Goal: Find specific page/section

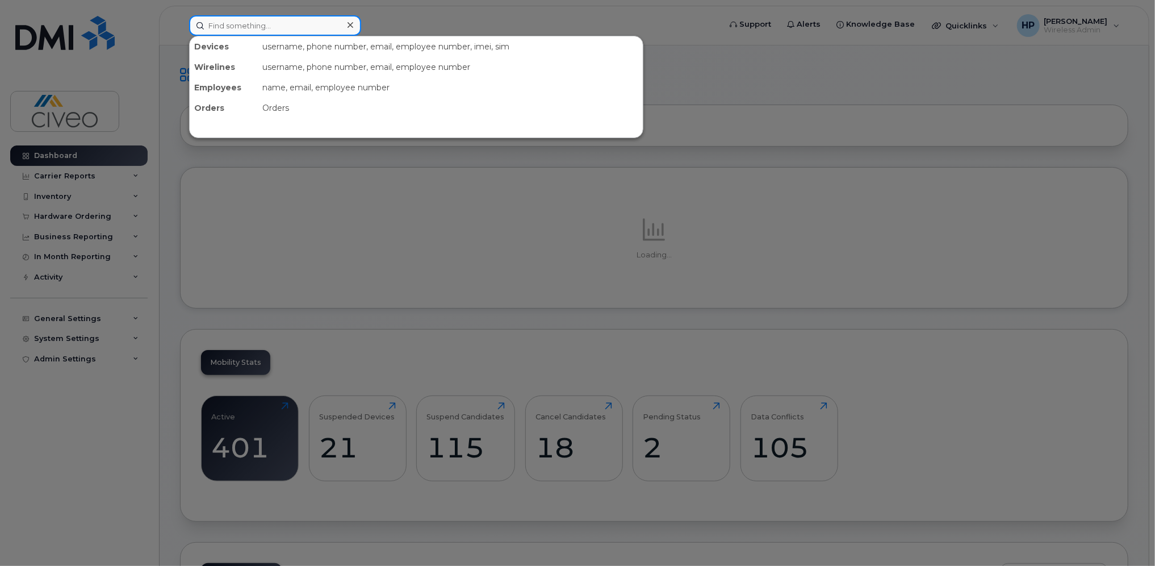
click at [241, 30] on input at bounding box center [275, 25] width 172 height 20
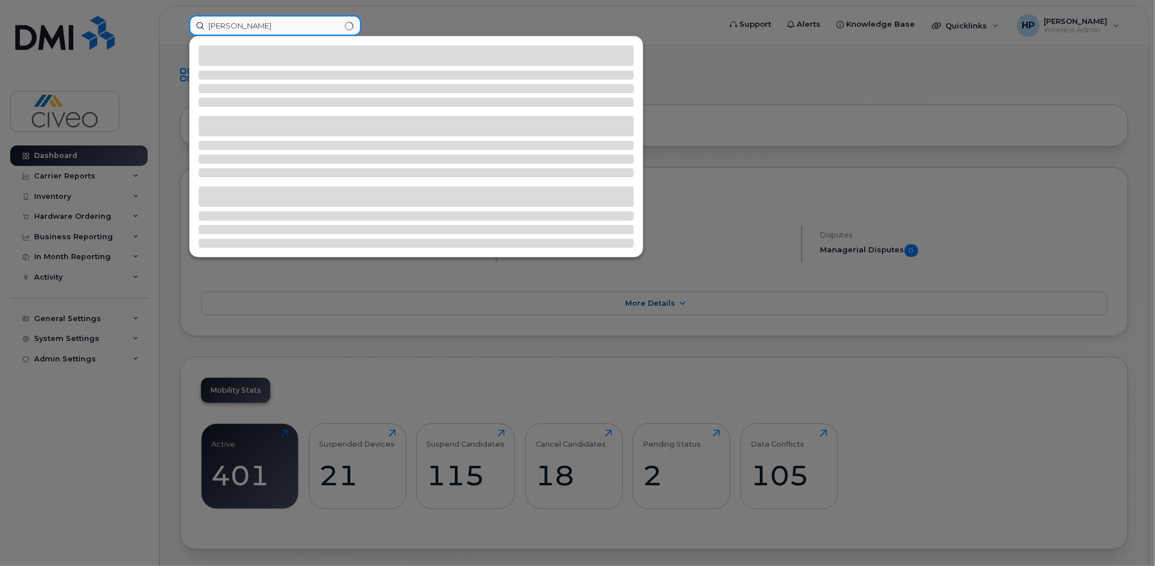
type input "[PERSON_NAME]"
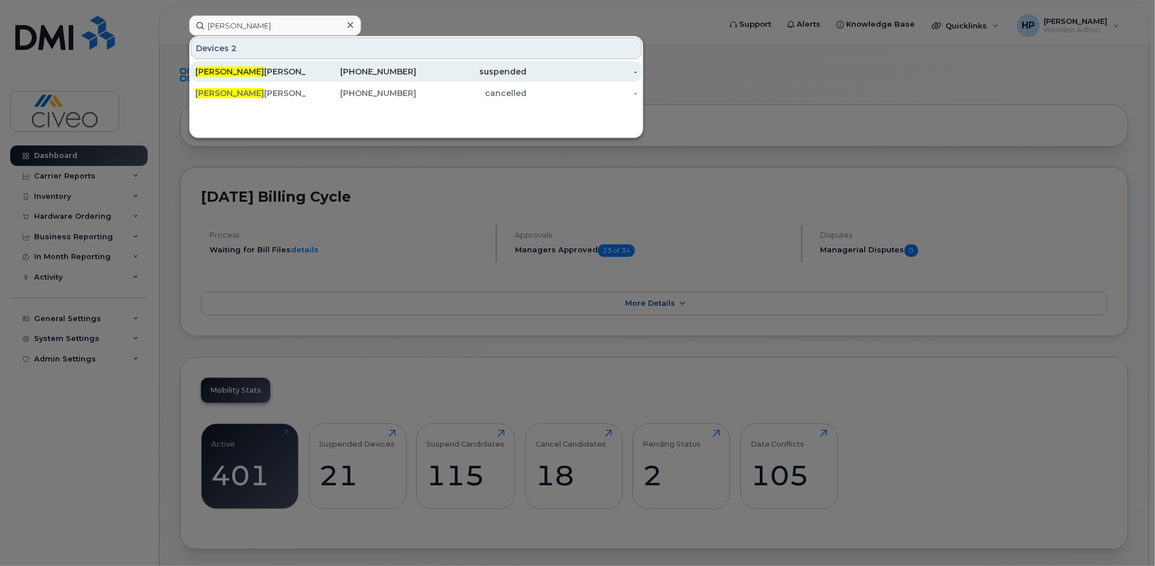
click at [234, 68] on div "Pam Ruff" at bounding box center [250, 71] width 111 height 11
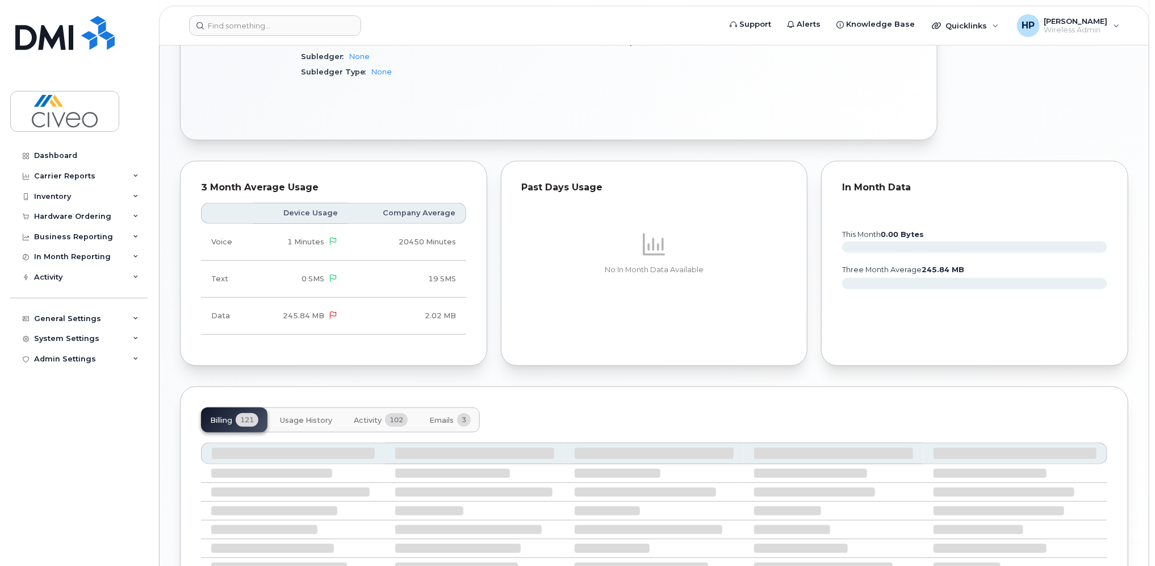
scroll to position [561, 0]
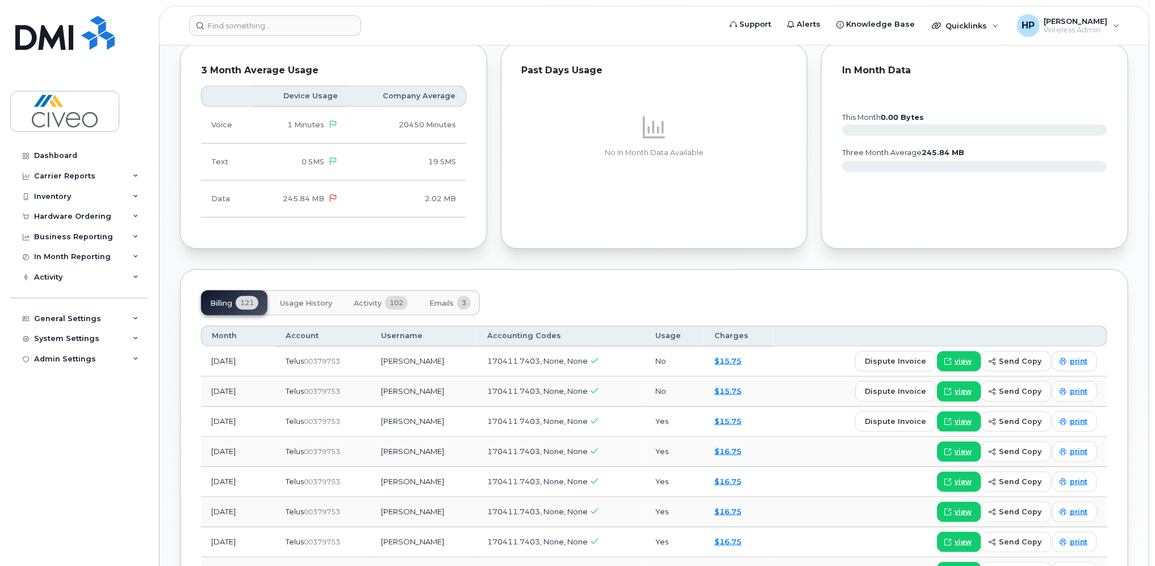
click at [353, 306] on button "Activity 102" at bounding box center [381, 302] width 72 height 25
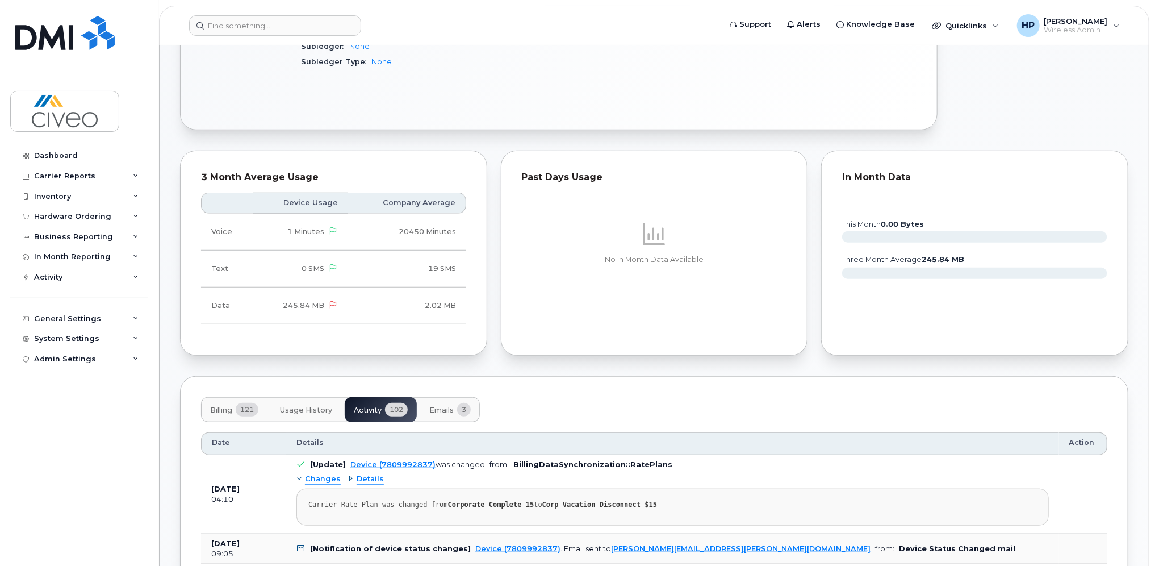
scroll to position [681, 0]
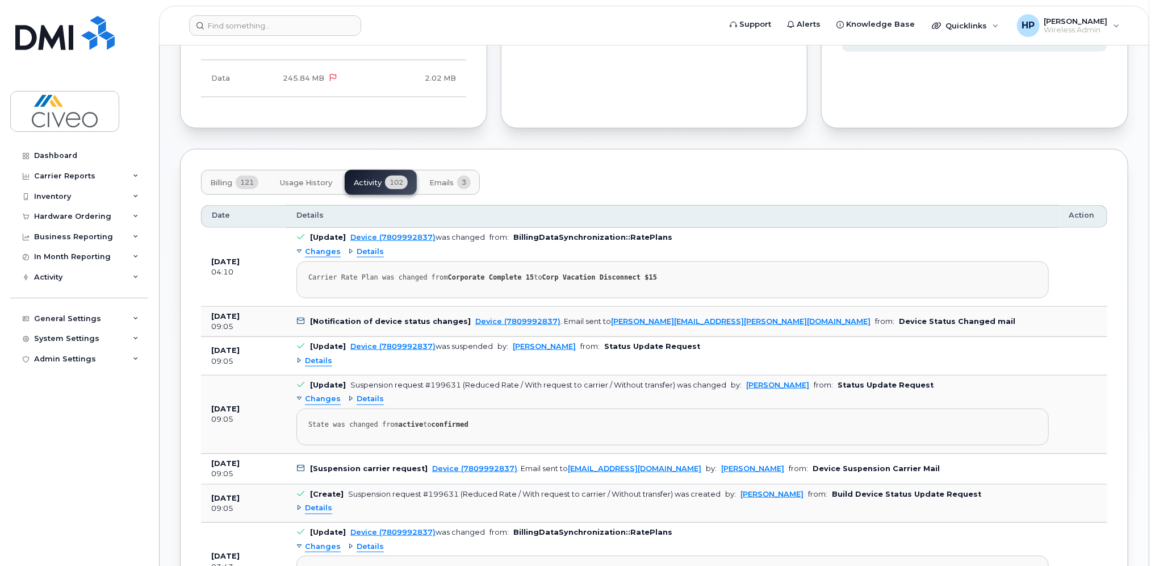
click at [308, 182] on span "Usage History" at bounding box center [306, 182] width 52 height 9
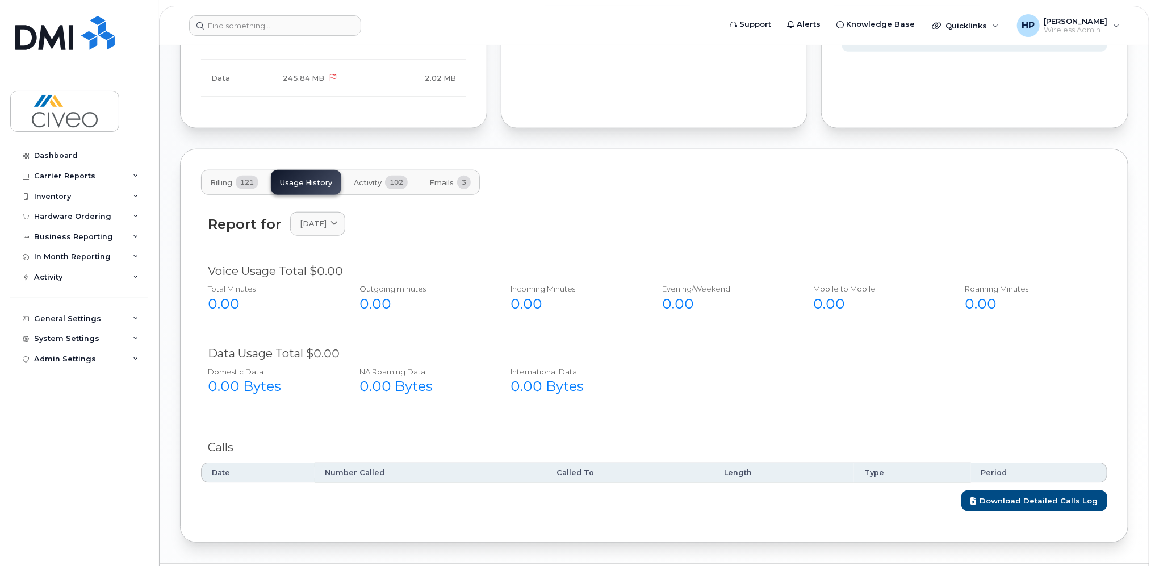
click at [220, 182] on span "Billing" at bounding box center [221, 182] width 22 height 9
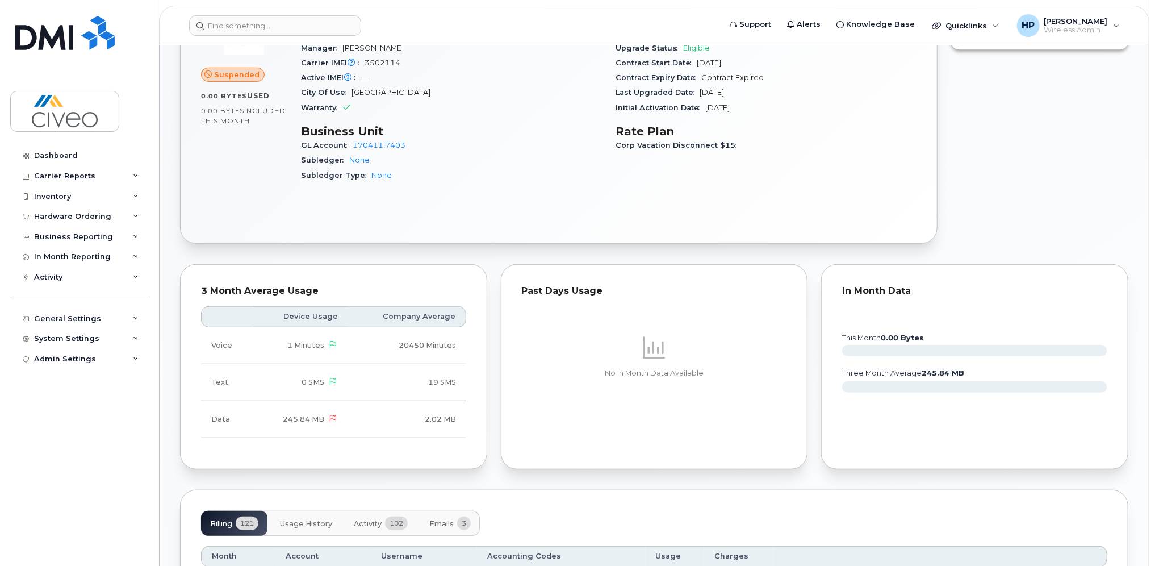
scroll to position [227, 0]
